Goal: Task Accomplishment & Management: Manage account settings

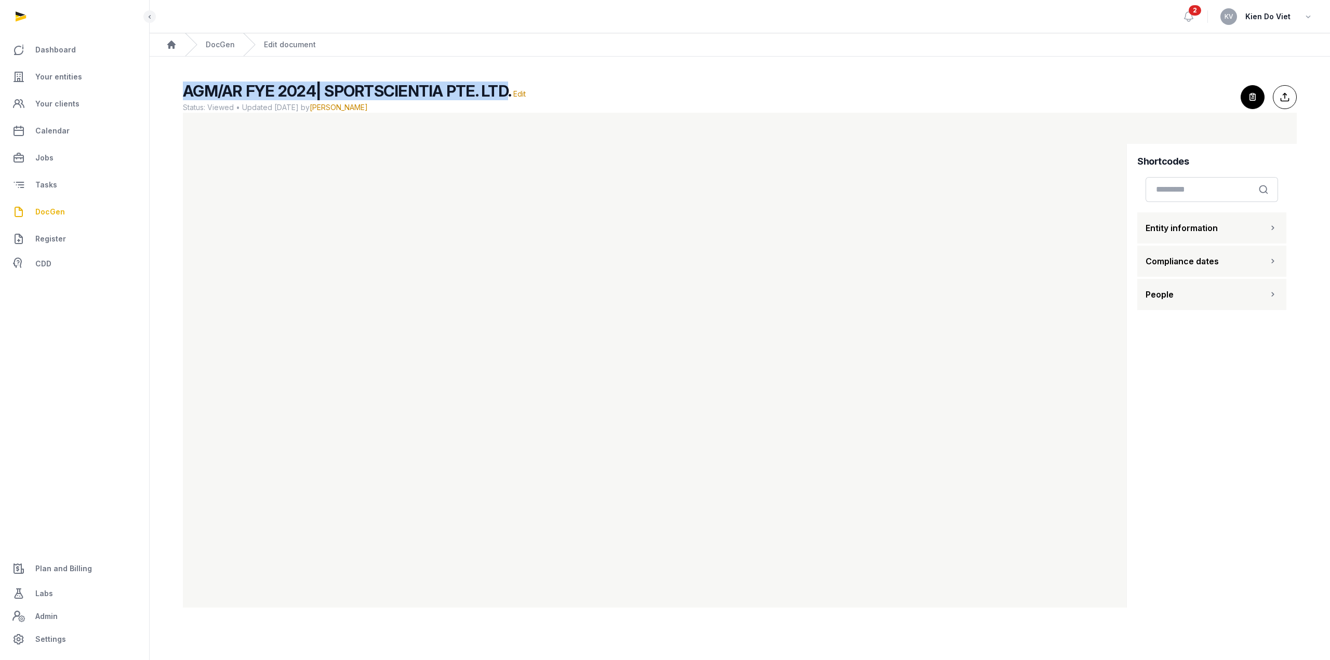
drag, startPoint x: 185, startPoint y: 89, endPoint x: 502, endPoint y: 92, distance: 316.3
click at [502, 92] on span "AGM/AR FYE 2024| SPORTSCIENTIA PTE. LTD." at bounding box center [347, 91] width 328 height 19
copy span "AGM/AR FYE 2024| SPORTSCIENTIA PTE. LTD"
click at [216, 45] on link "DocGen" at bounding box center [220, 44] width 29 height 10
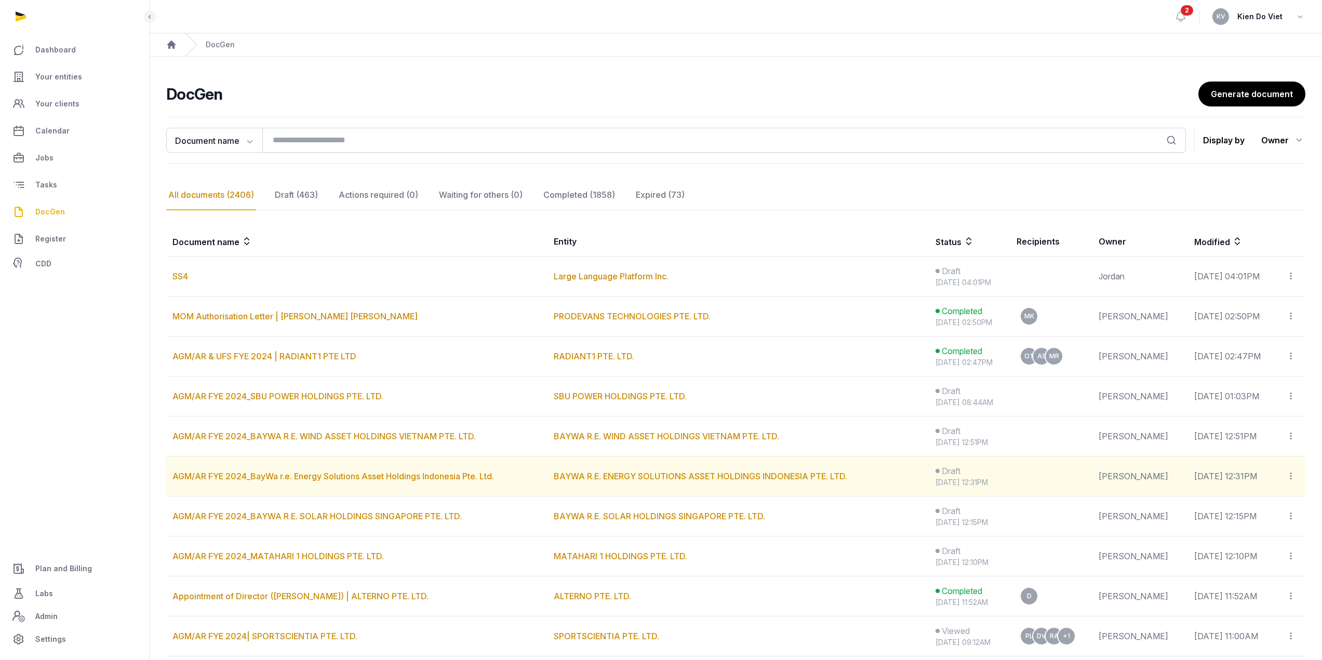
scroll to position [173, 0]
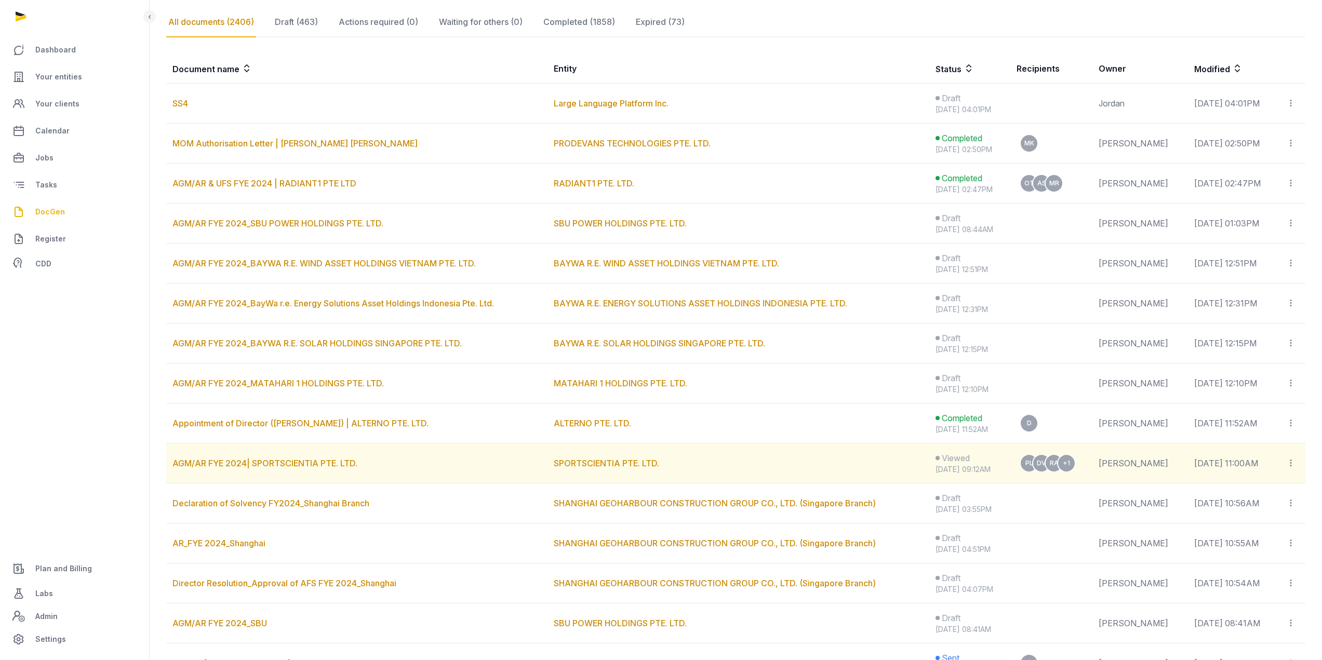
click at [1291, 460] on icon at bounding box center [1290, 463] width 9 height 11
click at [1273, 514] on span "Move to completed" at bounding box center [1251, 512] width 73 height 10
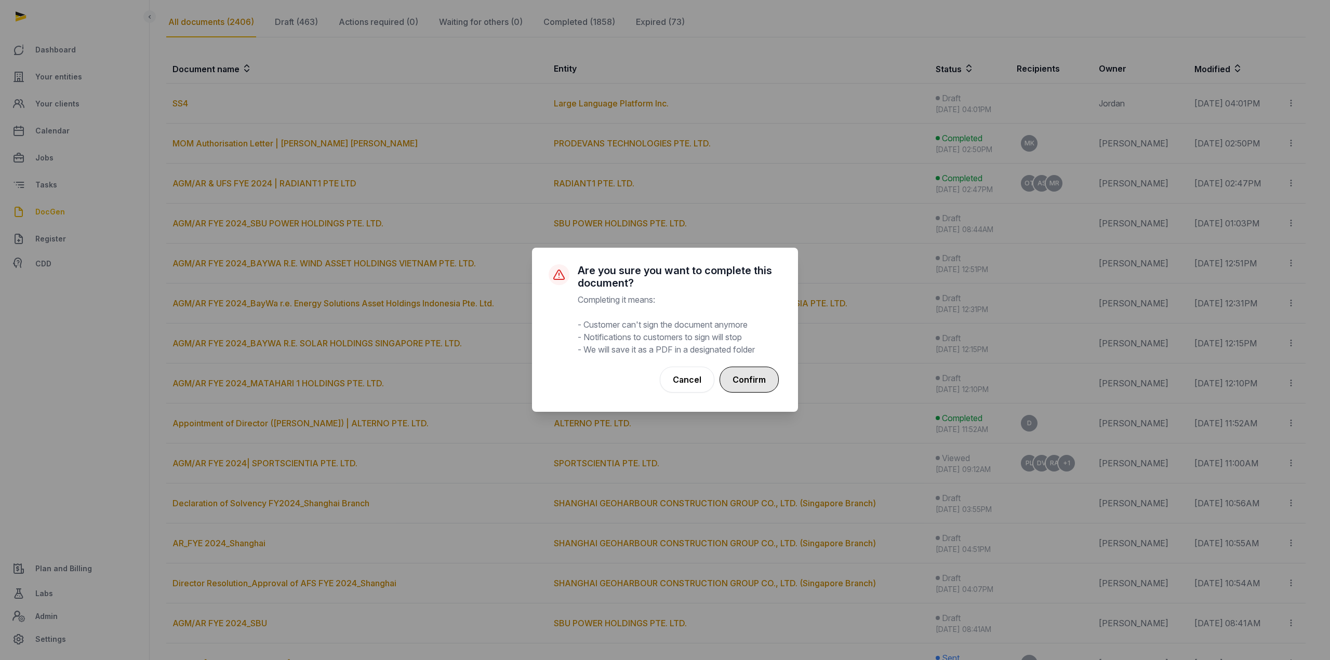
click at [754, 380] on button "Confirm" at bounding box center [748, 380] width 59 height 26
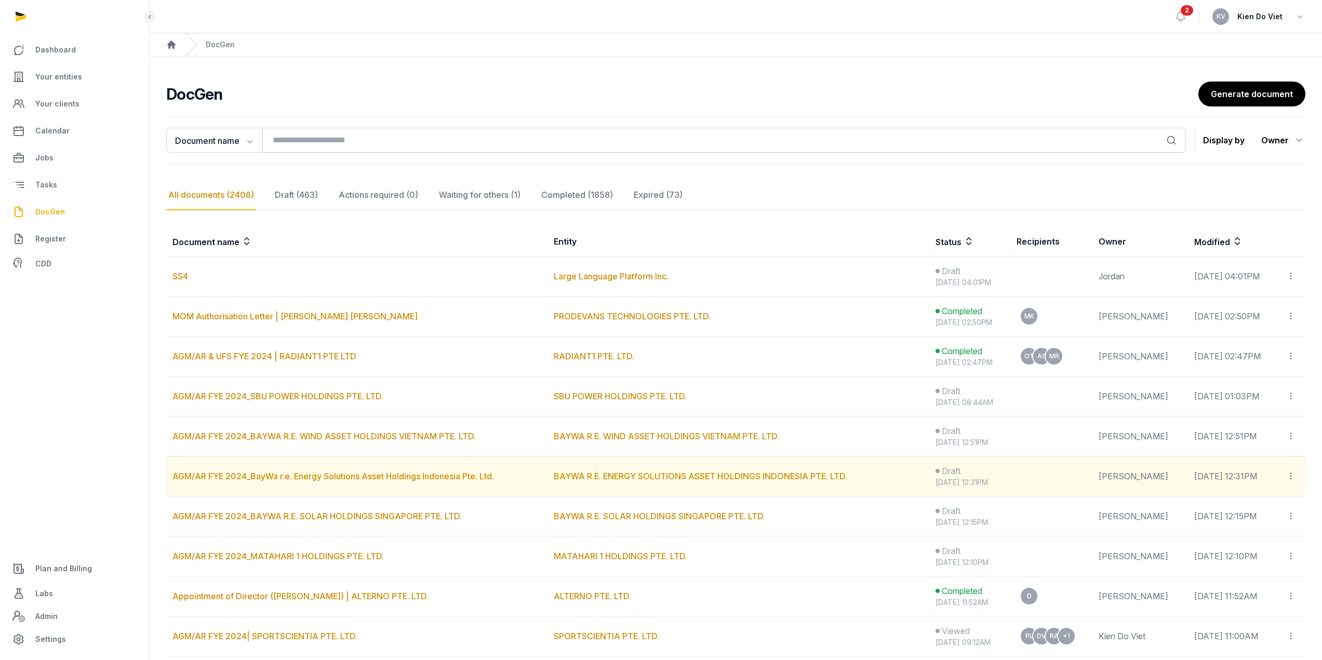
scroll to position [173, 0]
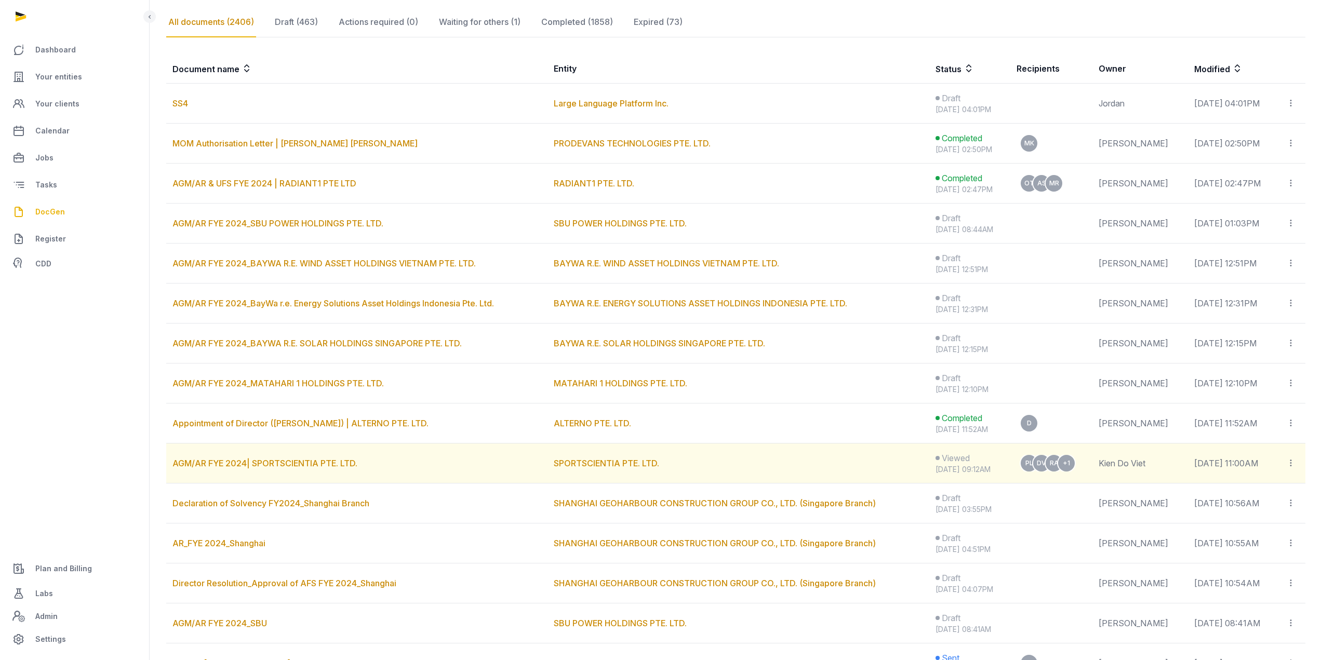
click at [1290, 463] on icon at bounding box center [1290, 463] width 9 height 11
click at [1250, 513] on span "Move to completed" at bounding box center [1251, 512] width 73 height 10
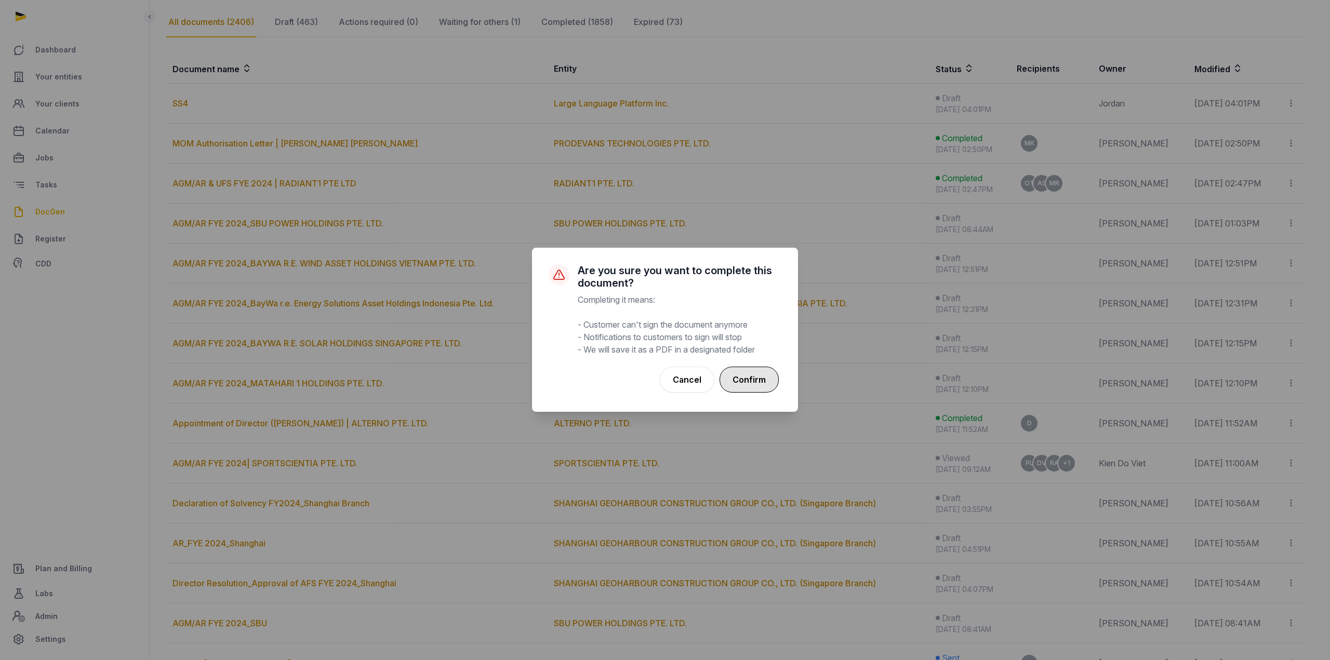
click at [745, 379] on button "Confirm" at bounding box center [748, 380] width 59 height 26
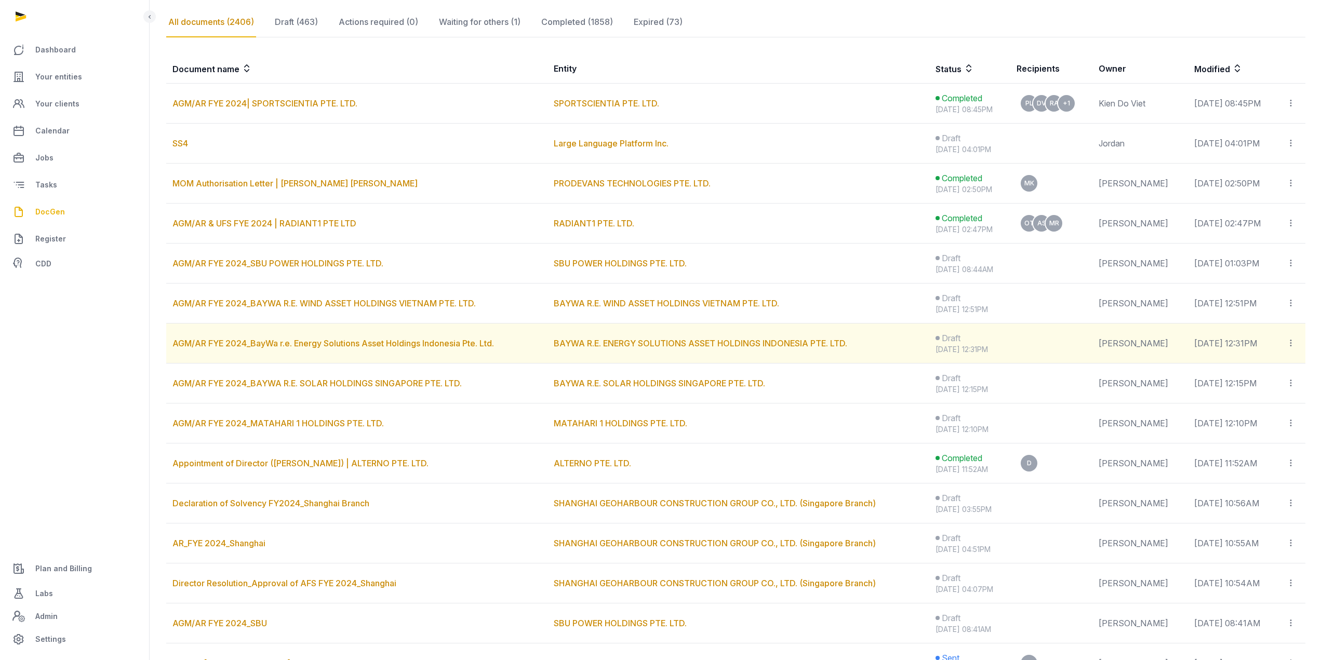
scroll to position [0, 0]
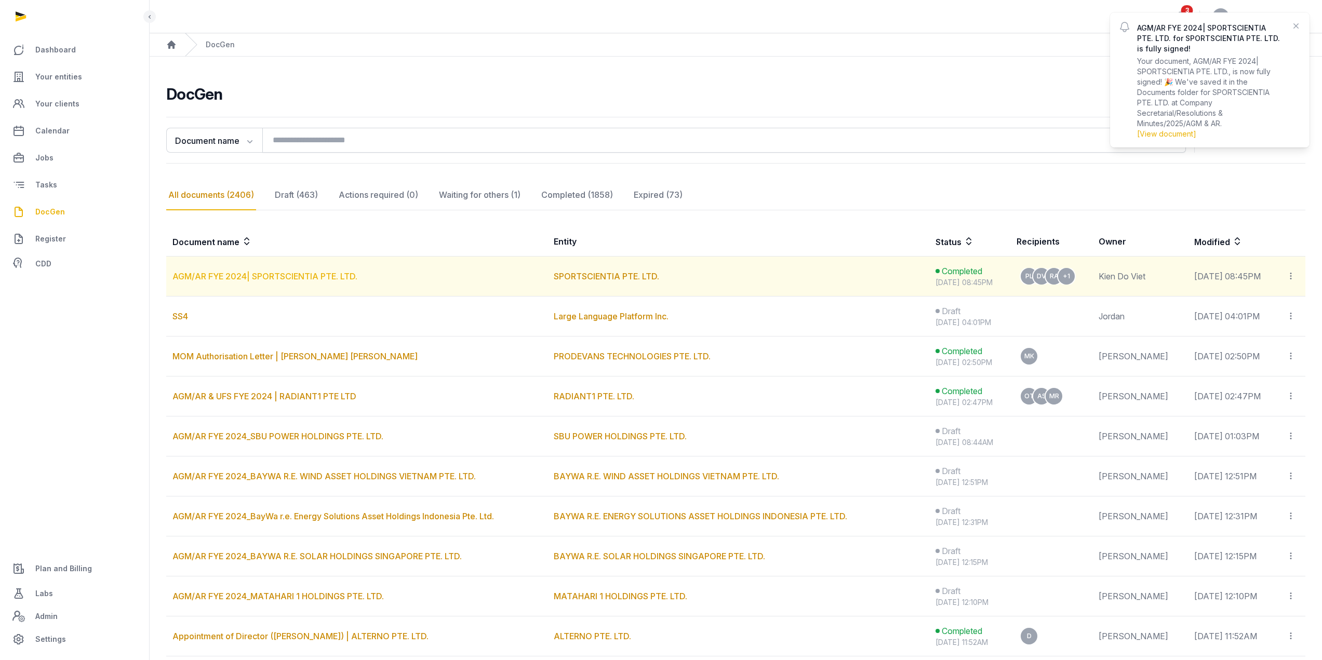
click at [309, 276] on link "AGM/AR FYE 2024| SPORTSCIENTIA PTE. LTD." at bounding box center [264, 276] width 185 height 10
